Goal: Information Seeking & Learning: Learn about a topic

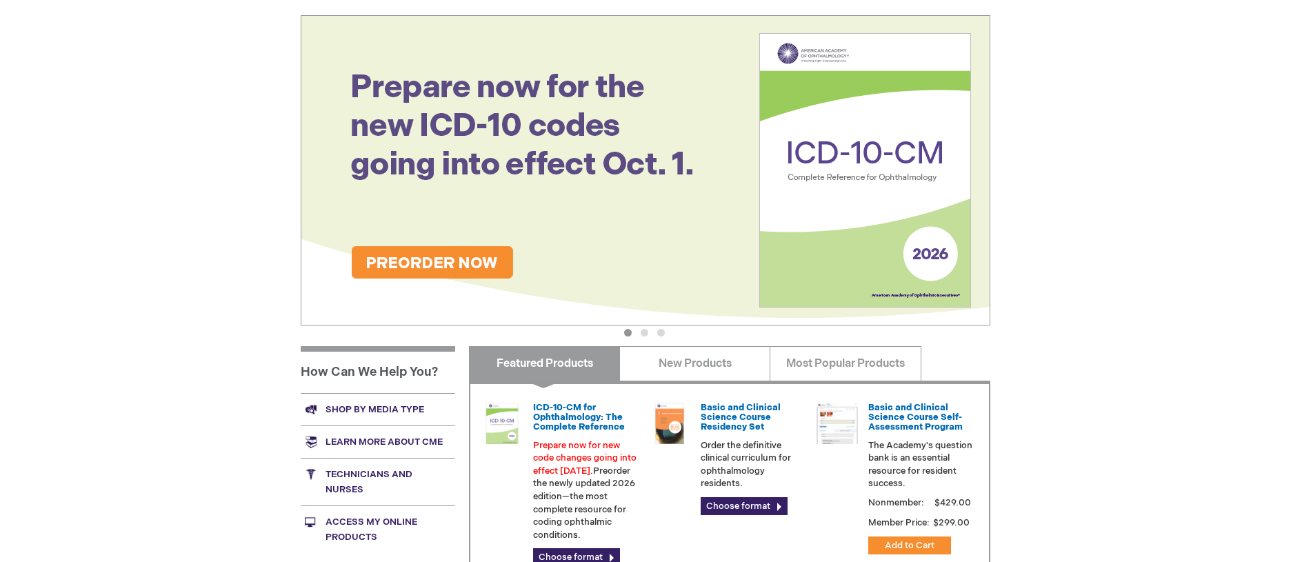
scroll to position [207, 0]
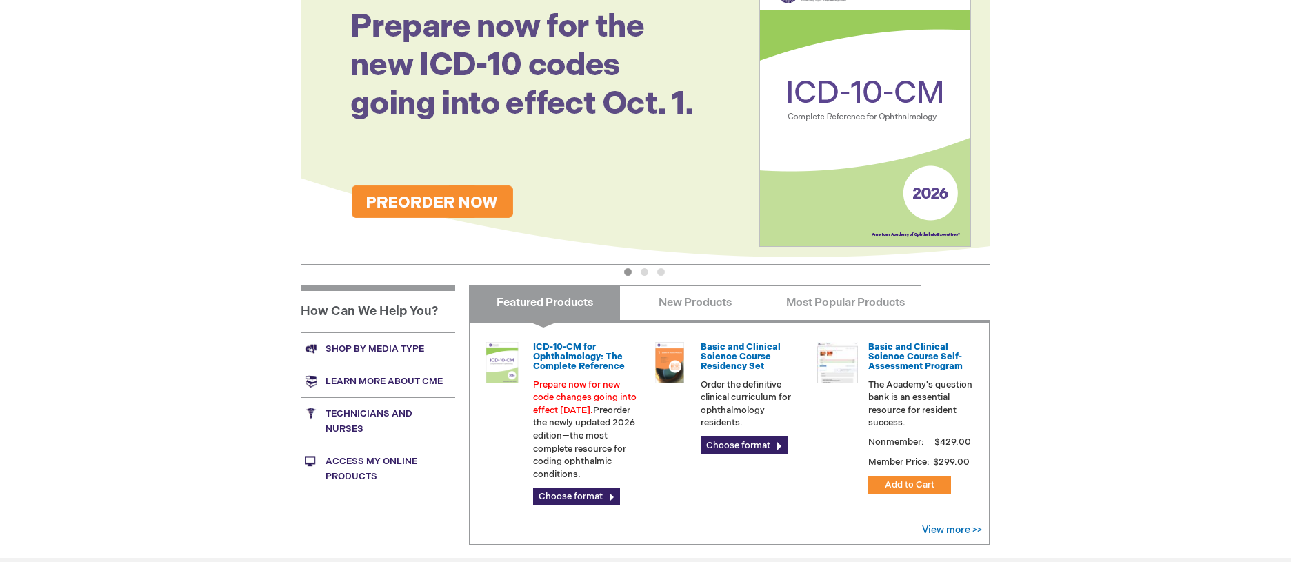
click at [350, 419] on link "Technicians and nurses" at bounding box center [378, 421] width 155 height 48
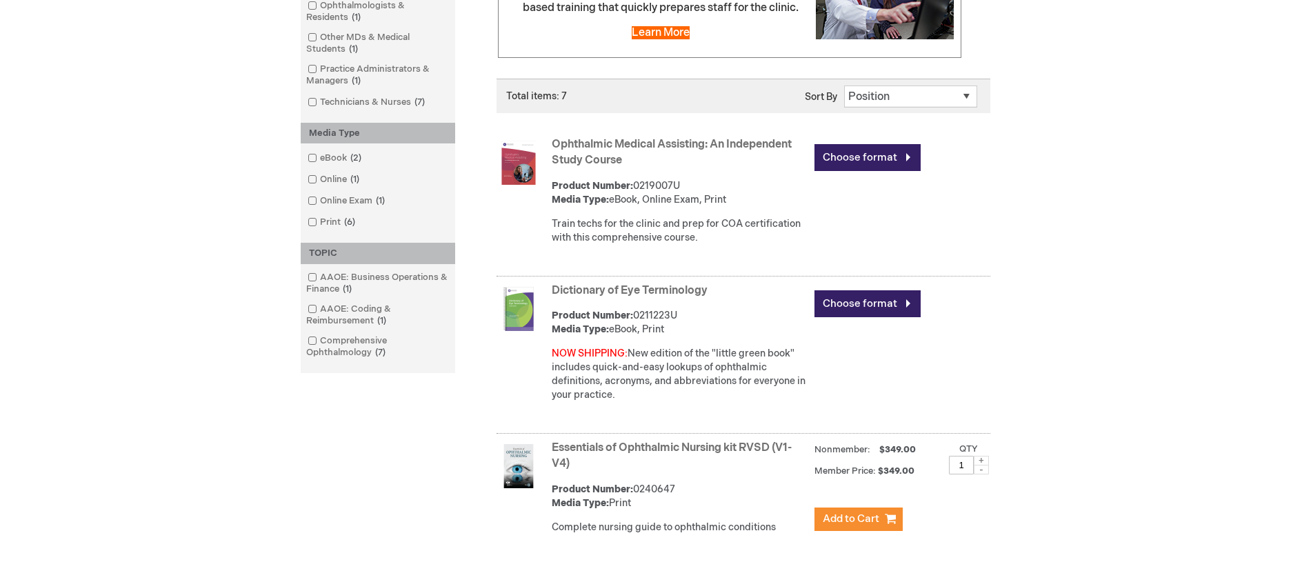
scroll to position [345, 0]
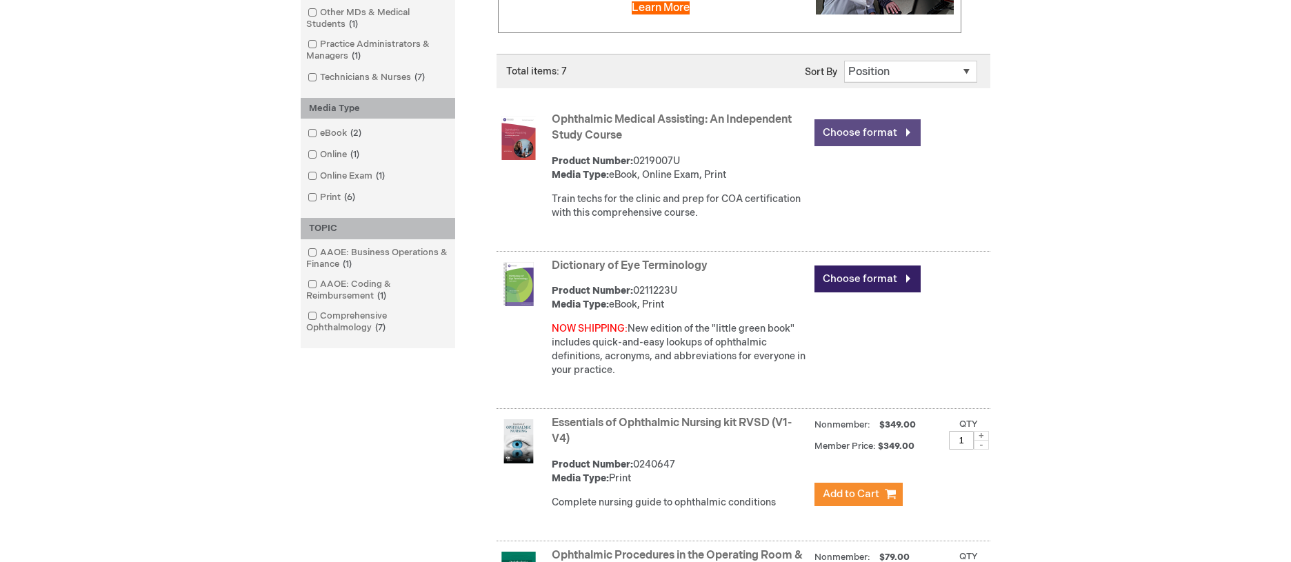
click at [880, 126] on link "Choose format" at bounding box center [868, 132] width 106 height 27
